Goal: Information Seeking & Learning: Learn about a topic

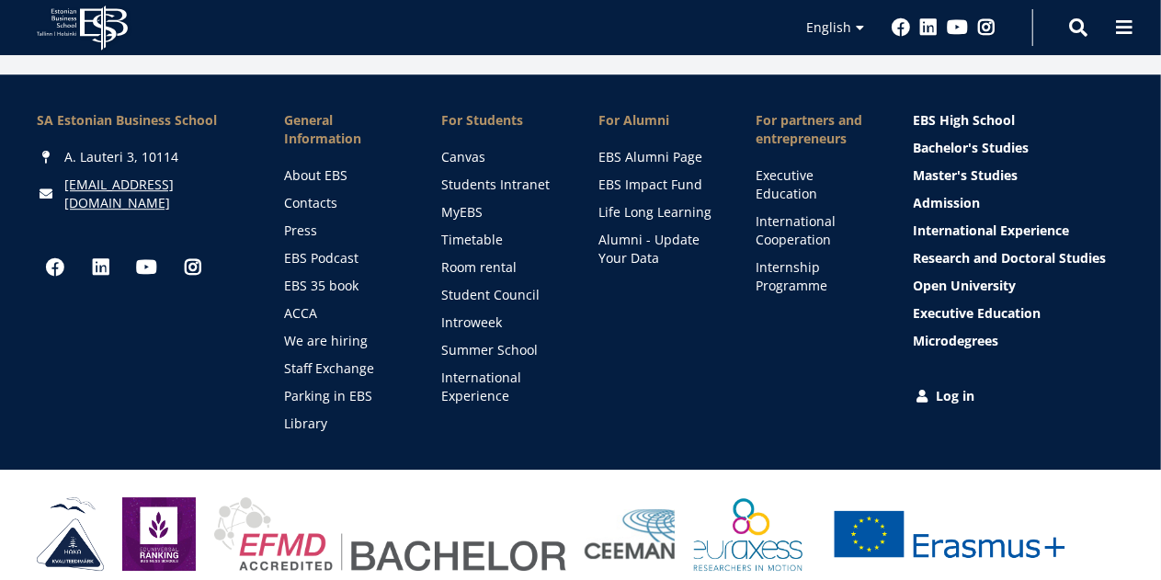
scroll to position [2682, 0]
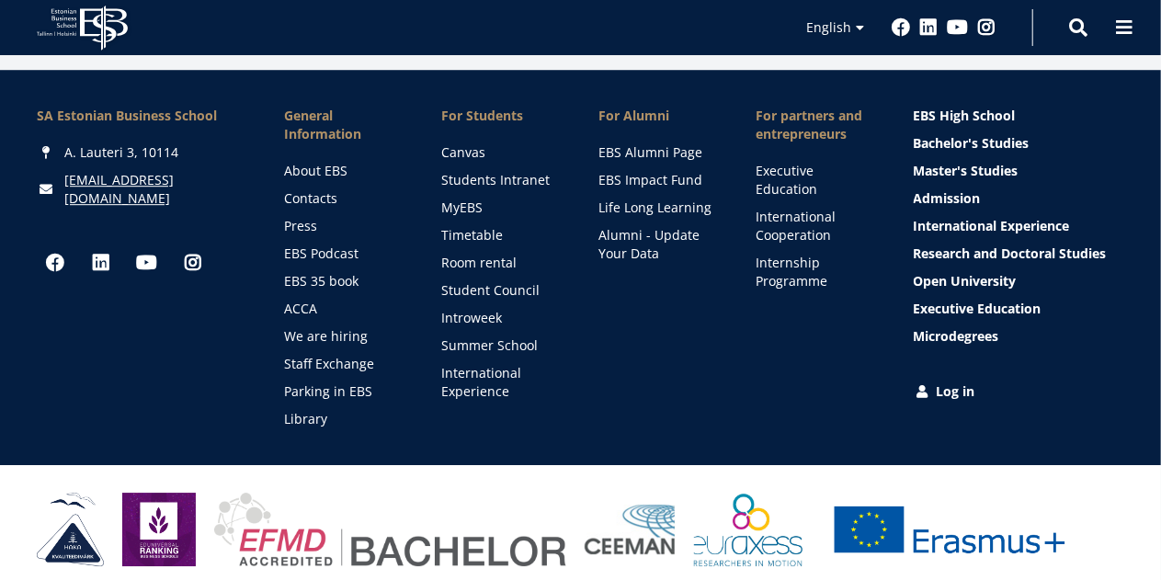
click at [176, 513] on img at bounding box center [159, 530] width 74 height 74
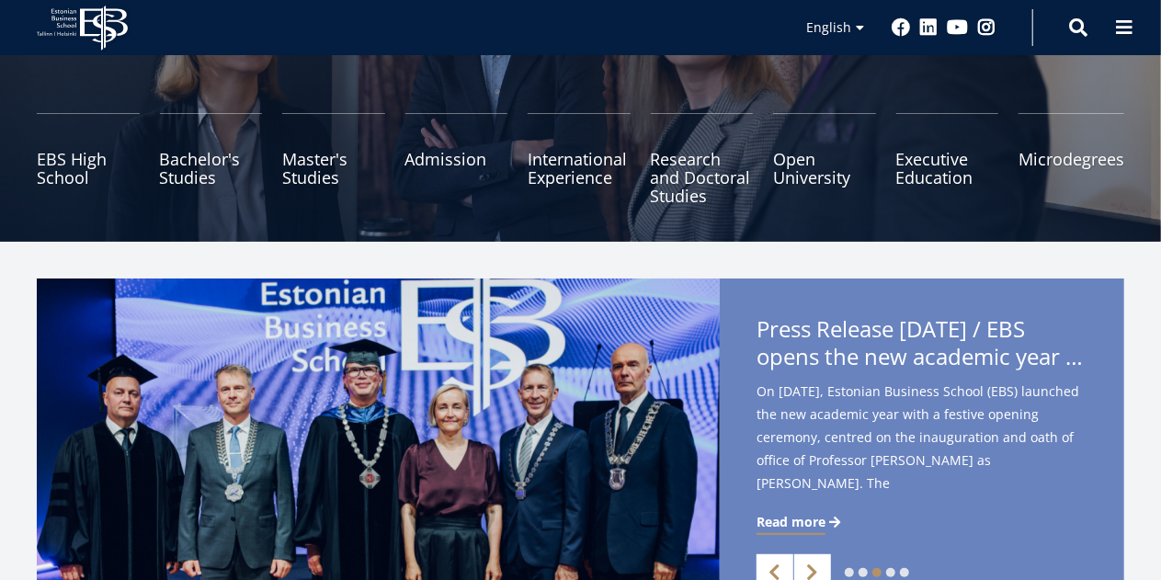
scroll to position [0, 0]
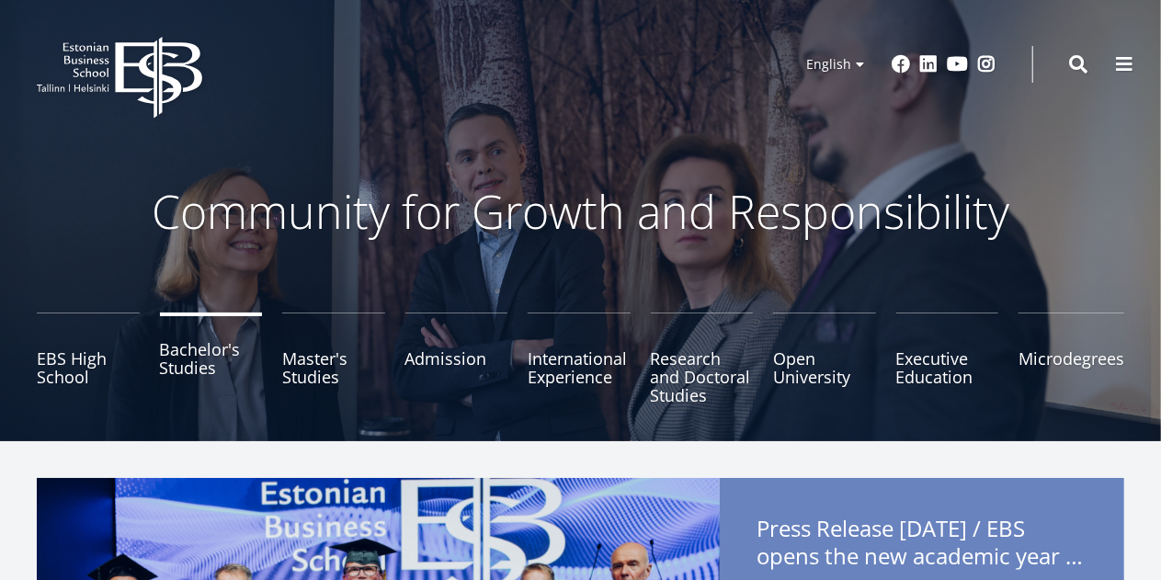
click at [204, 362] on link "Bachelor's Studies" at bounding box center [211, 359] width 103 height 92
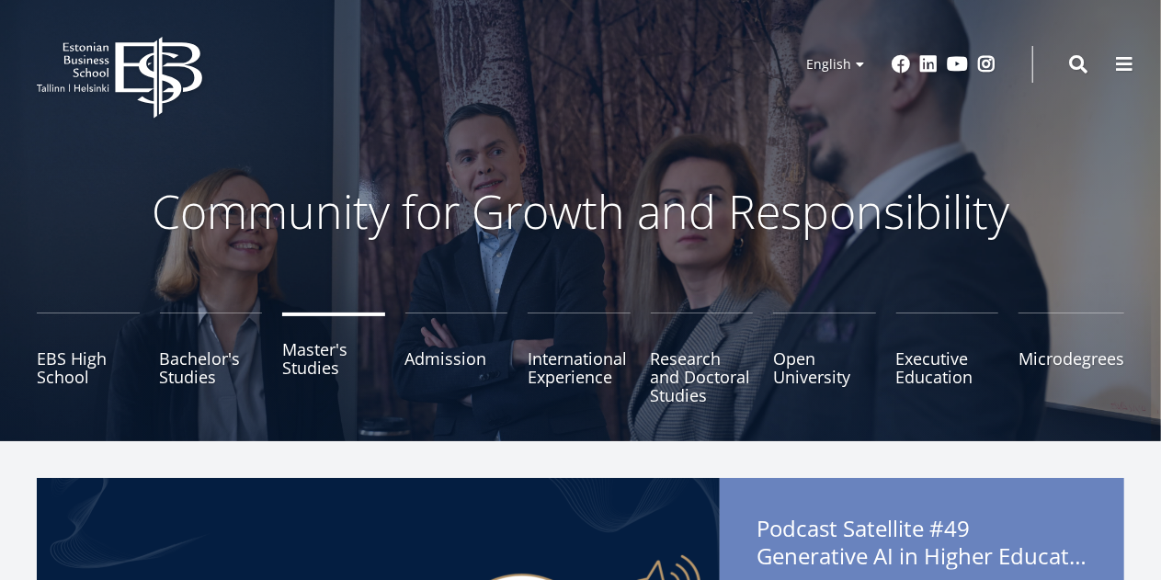
click at [324, 370] on link "Master's Studies" at bounding box center [333, 359] width 103 height 92
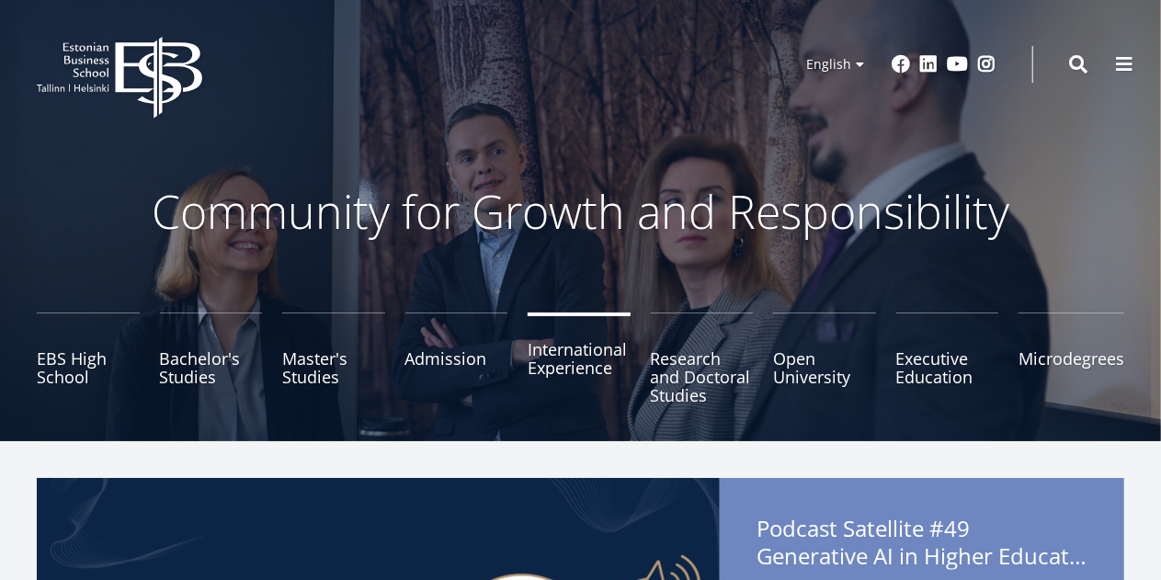
click at [583, 376] on link "International Experience" at bounding box center [579, 359] width 103 height 92
